Goal: Book appointment/travel/reservation

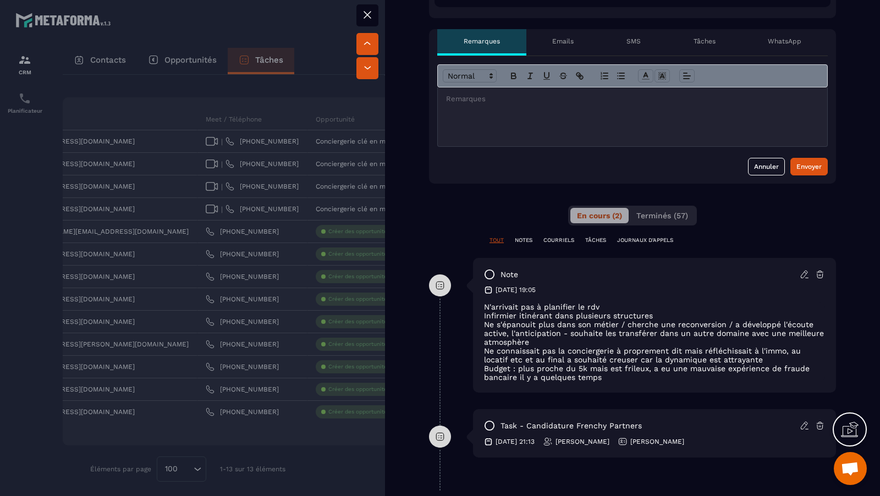
scroll to position [688, 0]
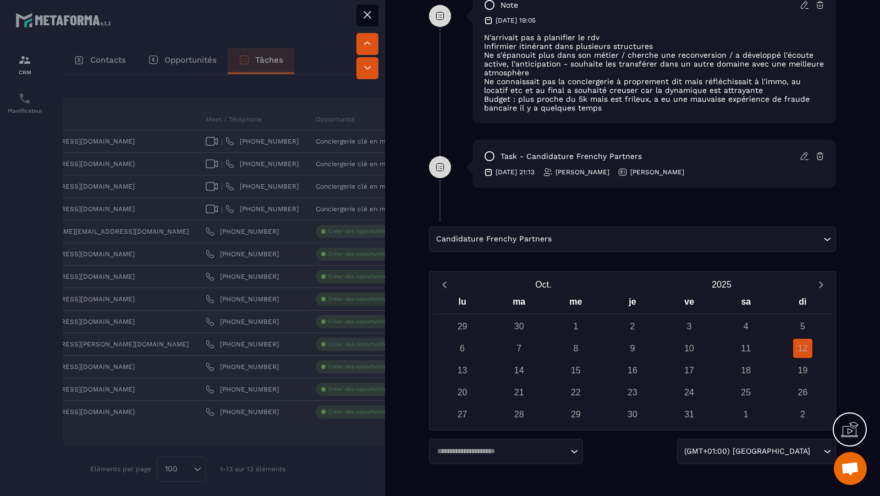
click at [723, 235] on div "Candidature Frenchy Partners Loading..." at bounding box center [632, 239] width 407 height 25
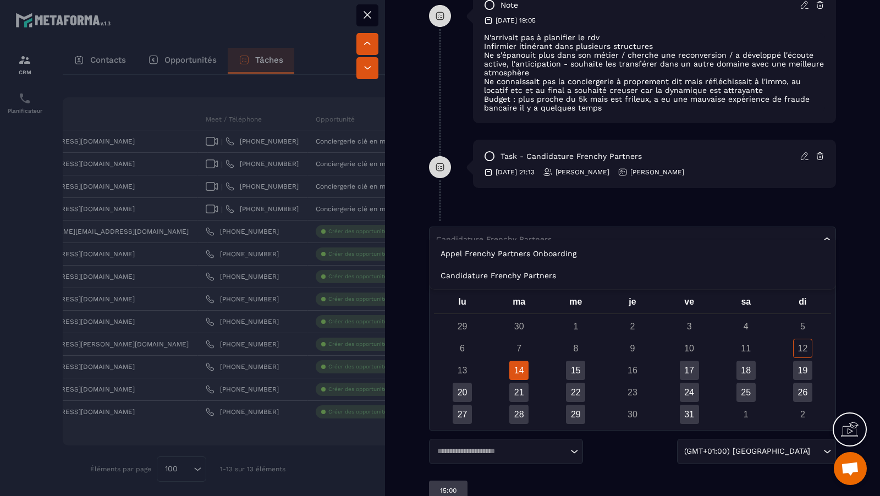
click at [723, 235] on div "Candidature Frenchy Partners Loading..." at bounding box center [632, 239] width 407 height 25
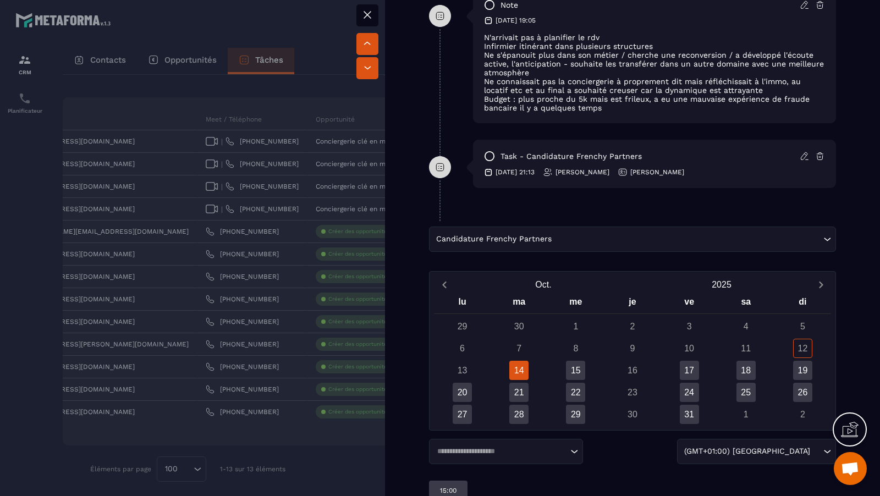
click at [731, 233] on input "Search for option" at bounding box center [687, 239] width 267 height 12
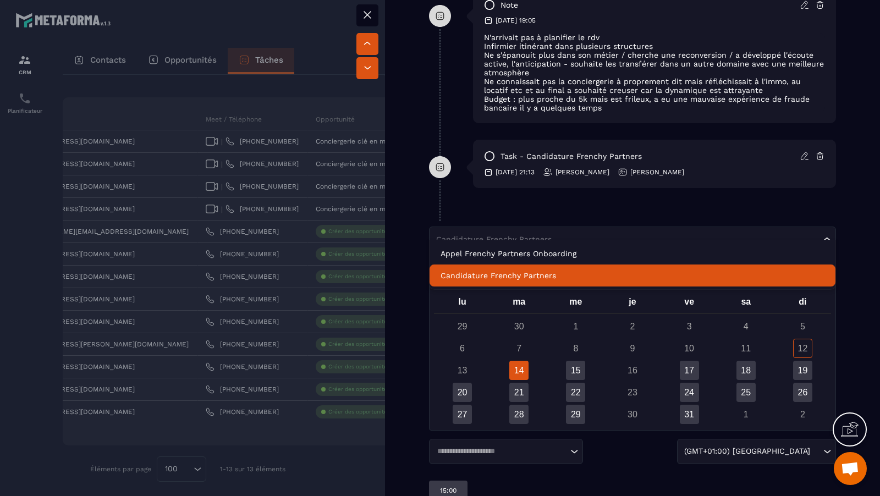
click at [680, 269] on li "Candidature Frenchy Partners" at bounding box center [633, 276] width 406 height 22
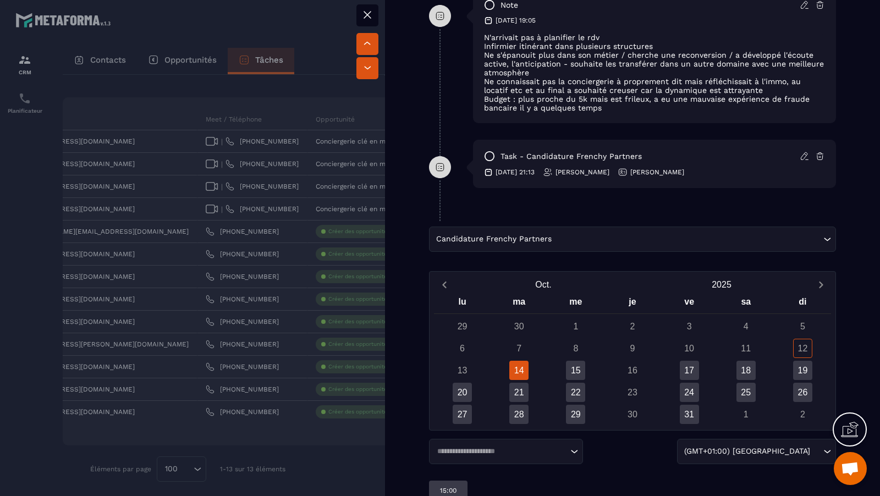
scroll to position [708, 0]
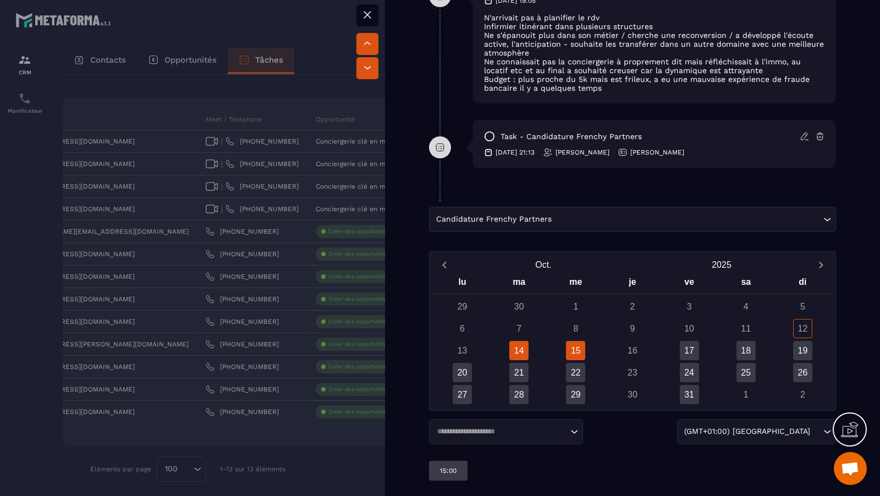
click at [577, 341] on div "15" at bounding box center [575, 350] width 19 height 19
click at [456, 461] on div "11:00" at bounding box center [447, 471] width 37 height 20
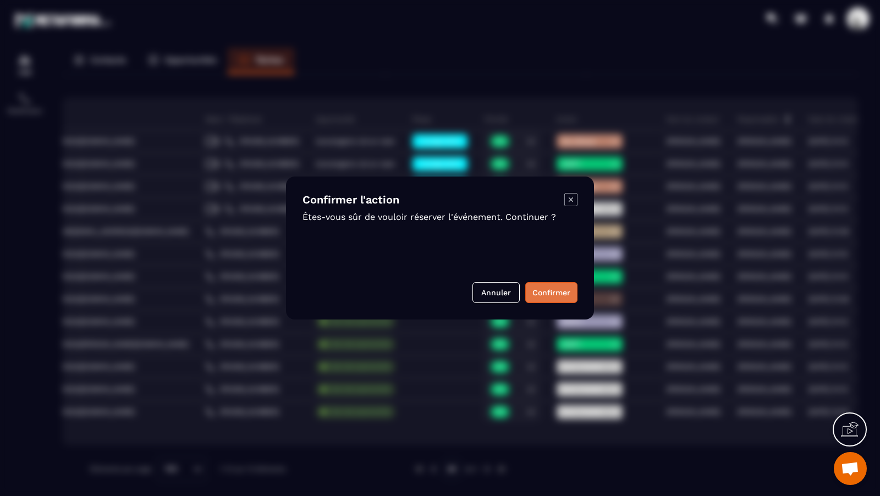
click at [563, 298] on button "Confirmer" at bounding box center [552, 292] width 52 height 21
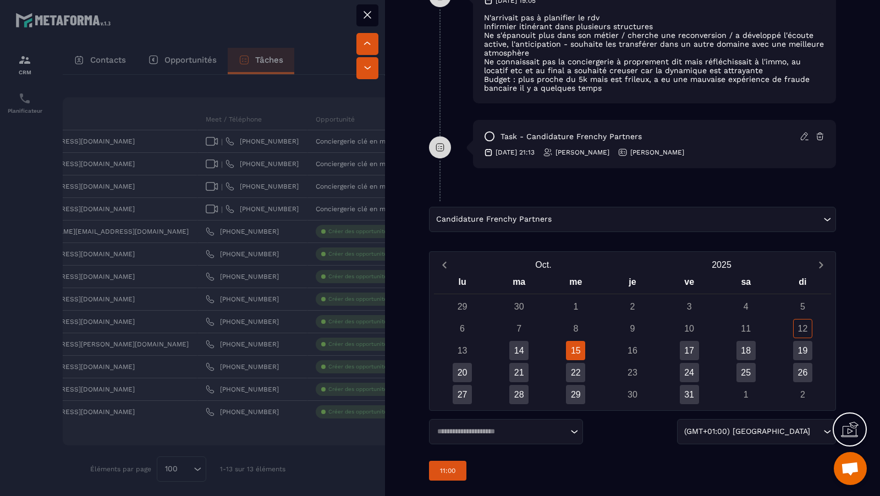
click at [247, 228] on div at bounding box center [440, 248] width 880 height 496
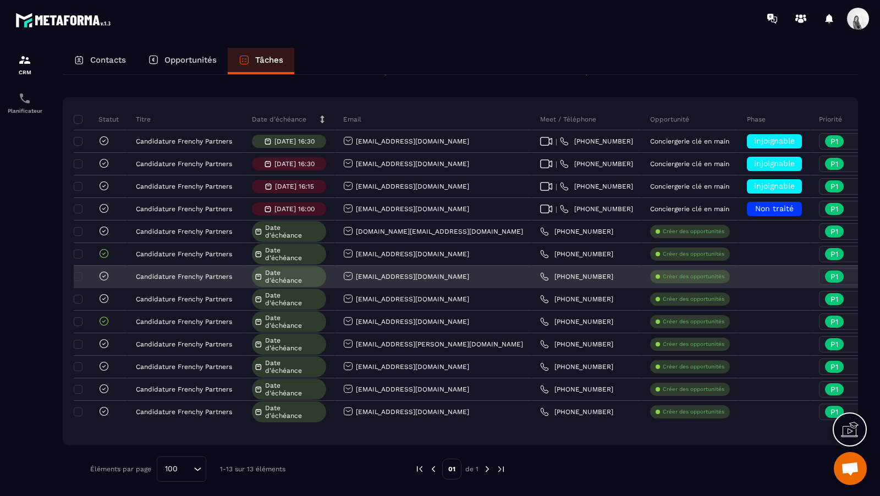
scroll to position [0, 335]
